Goal: Task Accomplishment & Management: Use online tool/utility

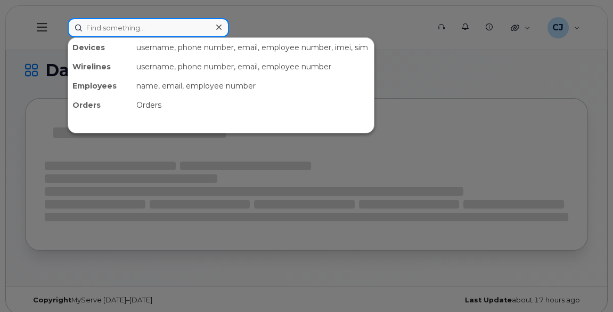
click at [181, 35] on input at bounding box center [148, 27] width 161 height 19
paste input "[PERSON_NAME]"
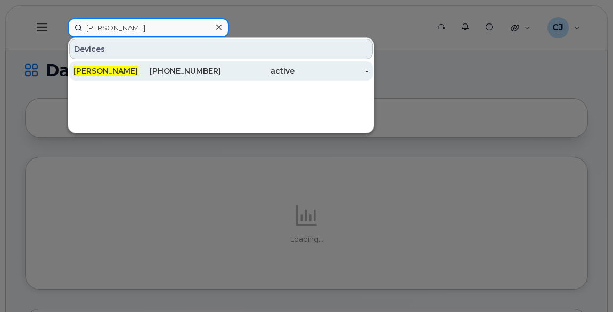
type input "[PERSON_NAME]"
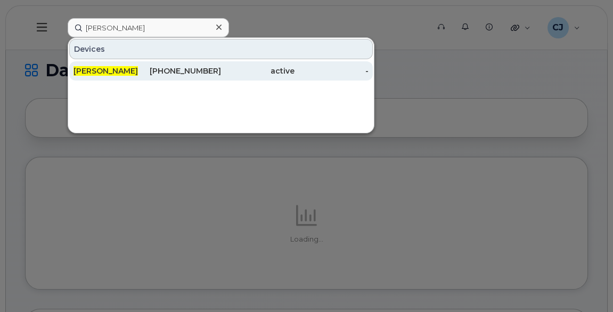
click at [174, 66] on div "[PHONE_NUMBER]" at bounding box center [184, 71] width 74 height 11
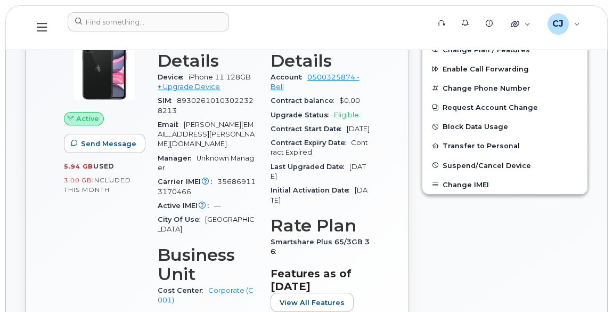
scroll to position [242, 0]
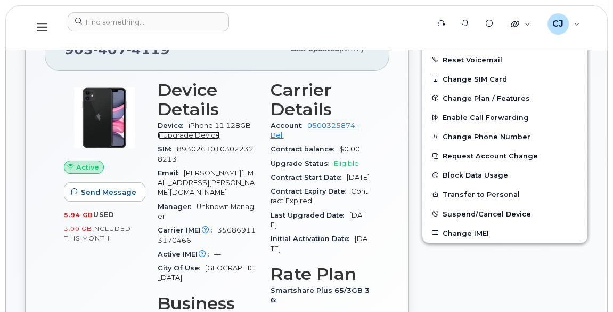
click at [215, 133] on link "+ Upgrade Device" at bounding box center [189, 135] width 62 height 8
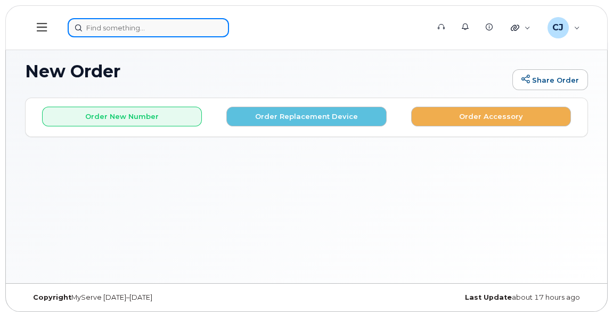
click at [101, 27] on input at bounding box center [148, 27] width 161 height 19
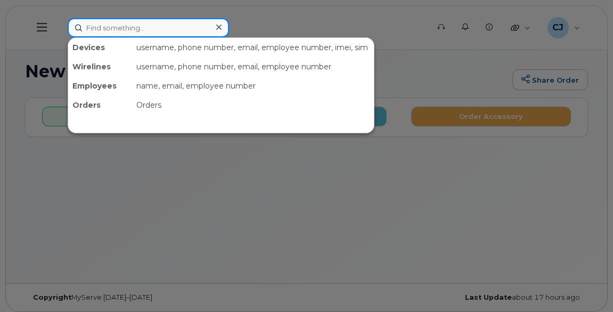
paste input "Hi, You are eligible for an upgrade , im poutting in the order right now ."
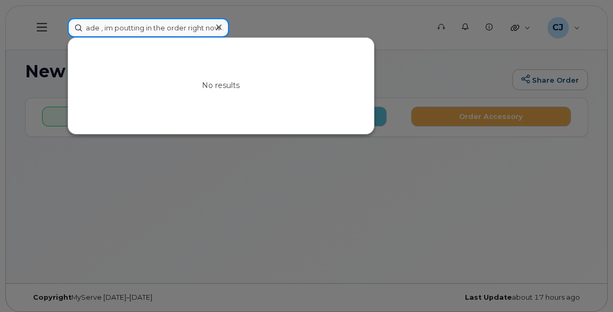
type input "Hi, You are eligible for an upgrade , im poutting in the order right now ."
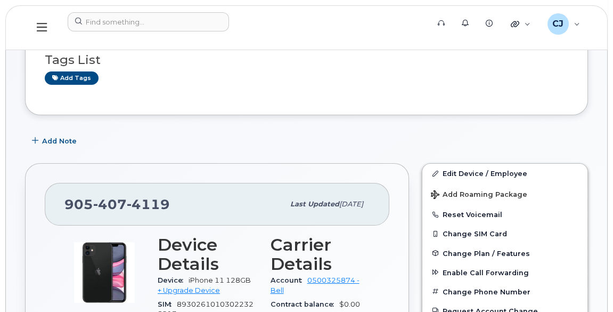
scroll to position [96, 0]
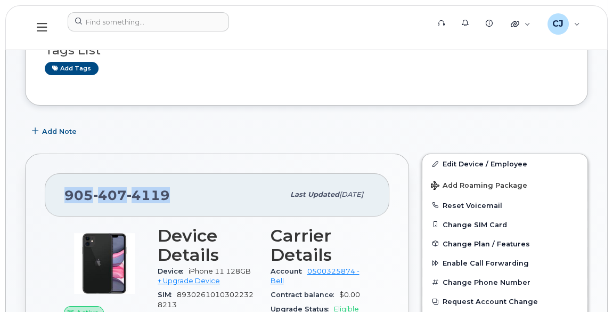
drag, startPoint x: 184, startPoint y: 200, endPoint x: 60, endPoint y: 185, distance: 125.7
click at [60, 185] on div "[PHONE_NUMBER] Last updated [DATE]" at bounding box center [217, 194] width 345 height 43
copy span "[PHONE_NUMBER]"
click at [193, 184] on div "905 407 4119" at bounding box center [174, 194] width 220 height 22
drag, startPoint x: 188, startPoint y: 190, endPoint x: 61, endPoint y: 198, distance: 126.6
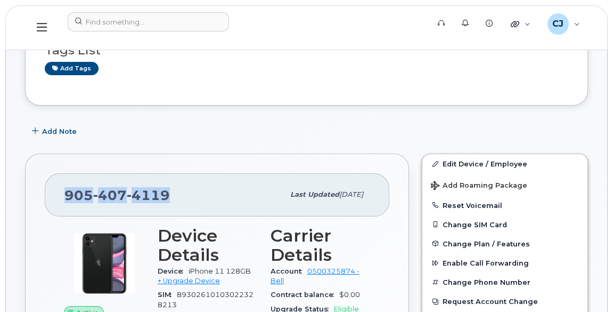
click at [61, 198] on div "905 407 4119 Last updated Oct 21, 2024" at bounding box center [217, 194] width 345 height 43
copy span "905 407 4119"
